Goal: Communication & Community: Answer question/provide support

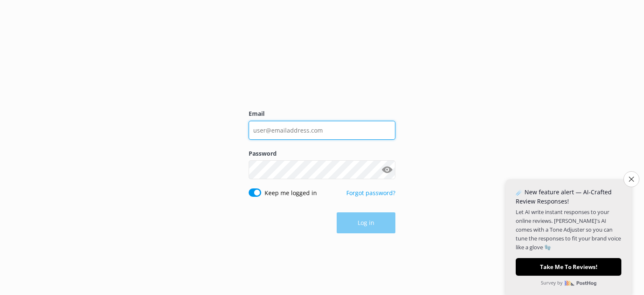
type input "reservations@gocartours.com"
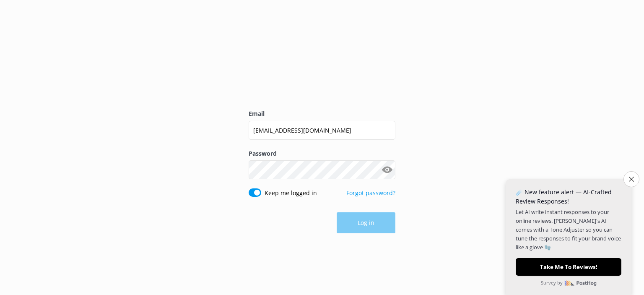
click at [370, 228] on div "Log in" at bounding box center [322, 222] width 147 height 21
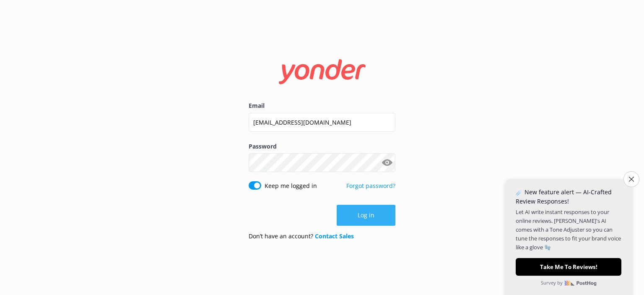
click at [369, 228] on form "Email reservations@gocartours.com Password Show password Keep me logged in Forg…" at bounding box center [322, 147] width 147 height 199
click at [361, 217] on button "Log in" at bounding box center [366, 215] width 59 height 21
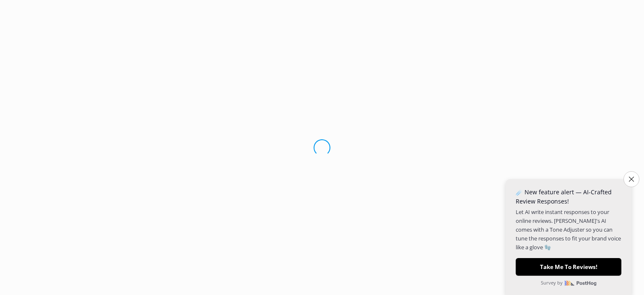
click at [634, 180] on icon "Close survey" at bounding box center [631, 179] width 5 height 5
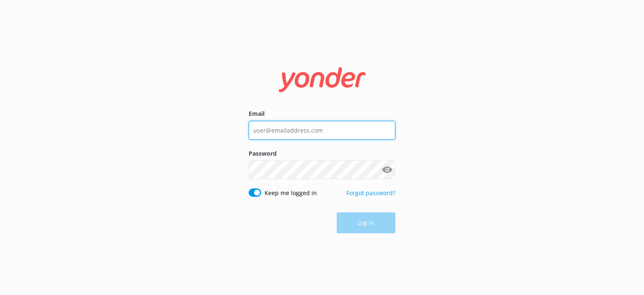
type input "reservations@gocartours.com"
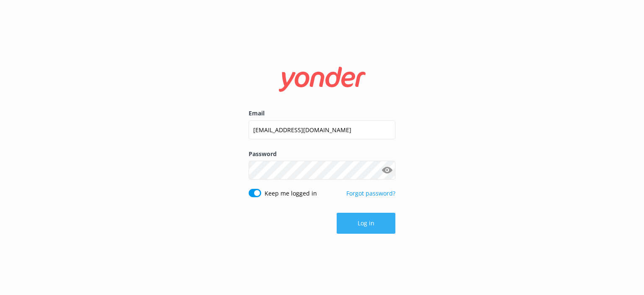
click at [369, 220] on div "Log in" at bounding box center [322, 223] width 147 height 21
click at [400, 219] on div "Email reservations@gocartours.com Password Show password Keep me logged in Forg…" at bounding box center [322, 147] width 168 height 184
click at [386, 220] on button "Log in" at bounding box center [366, 223] width 59 height 21
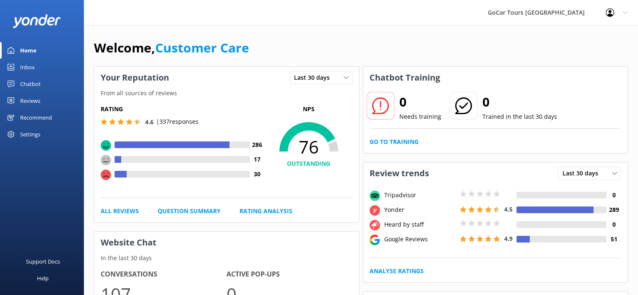
click at [25, 85] on div "Chatbot" at bounding box center [30, 84] width 21 height 17
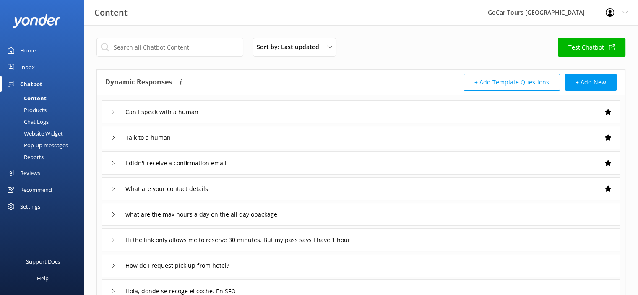
click at [29, 68] on div "Inbox" at bounding box center [27, 67] width 15 height 17
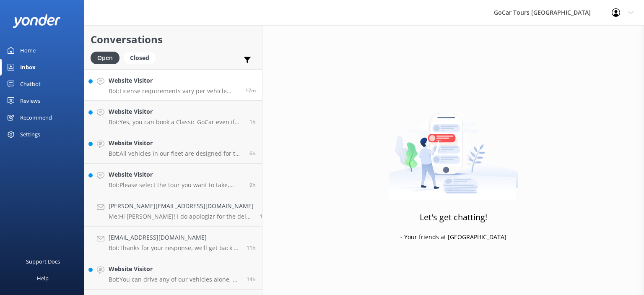
click at [142, 94] on p "Bot: License requirements vary per vehicle that is available to drive. Please c…" at bounding box center [174, 91] width 130 height 8
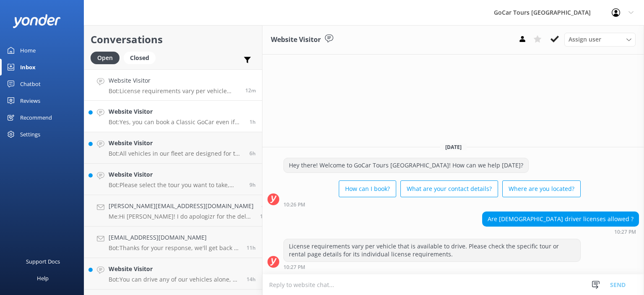
click at [159, 125] on p "Bot: Yes, you can book a Classic GoCar even if you're just one person. The Clas…" at bounding box center [176, 122] width 135 height 8
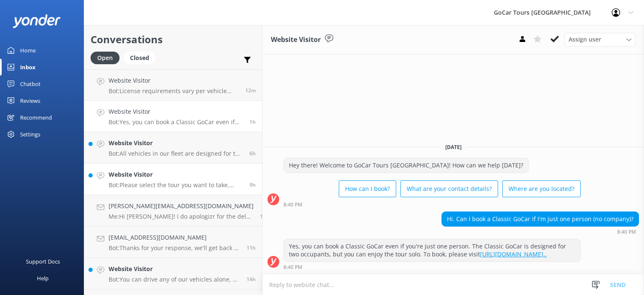
click at [157, 180] on div "Website Visitor Bot: Please select the tour you want to take, then choose the t…" at bounding box center [176, 179] width 135 height 18
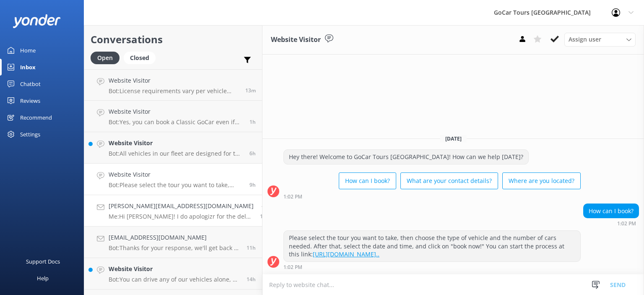
click at [159, 205] on h4 "Michelle.dulaney95@yahoo.com" at bounding box center [181, 205] width 145 height 9
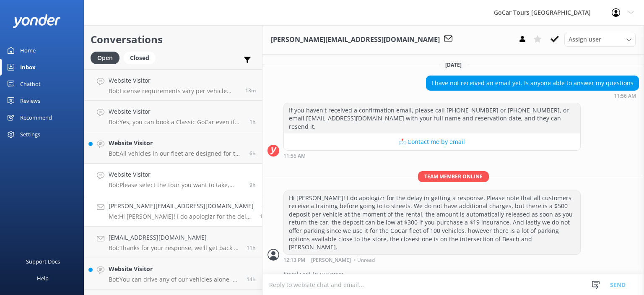
scroll to position [306, 0]
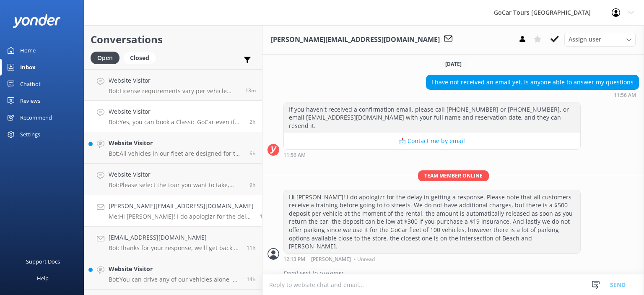
click at [134, 109] on h4 "Website Visitor" at bounding box center [176, 111] width 135 height 9
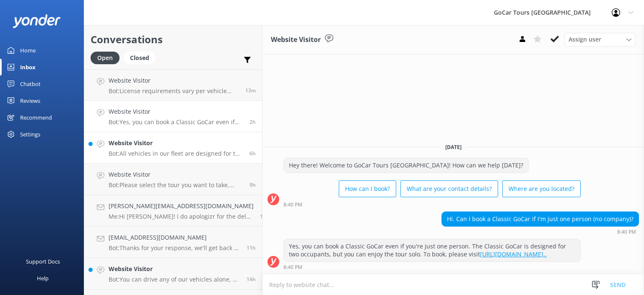
click at [122, 138] on link "Website Visitor Bot: All vehicles in our fleet are designed for two occupants o…" at bounding box center [173, 147] width 178 height 31
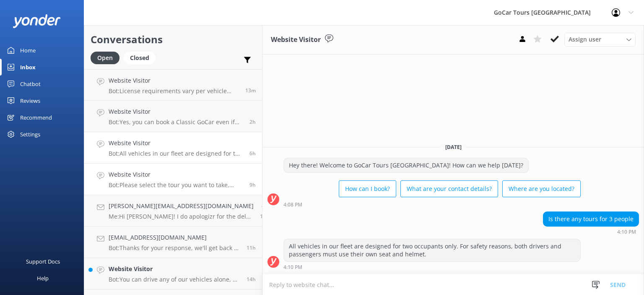
click at [118, 169] on link "Website Visitor Bot: Please select the tour you want to take, then choose the t…" at bounding box center [173, 179] width 178 height 31
